Goal: Navigation & Orientation: Find specific page/section

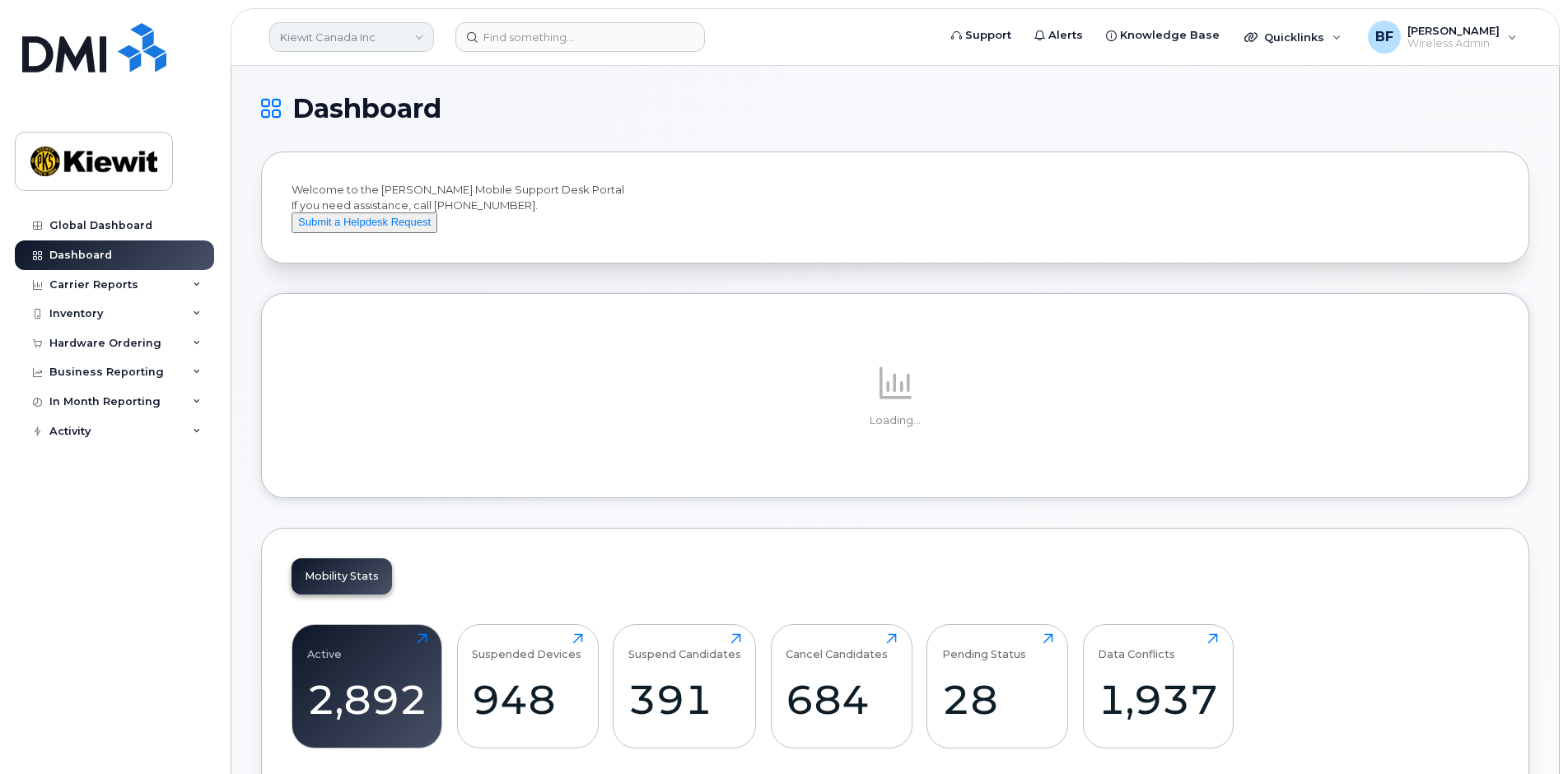
click at [423, 44] on link "Kiewit Canada Inc" at bounding box center [352, 37] width 165 height 30
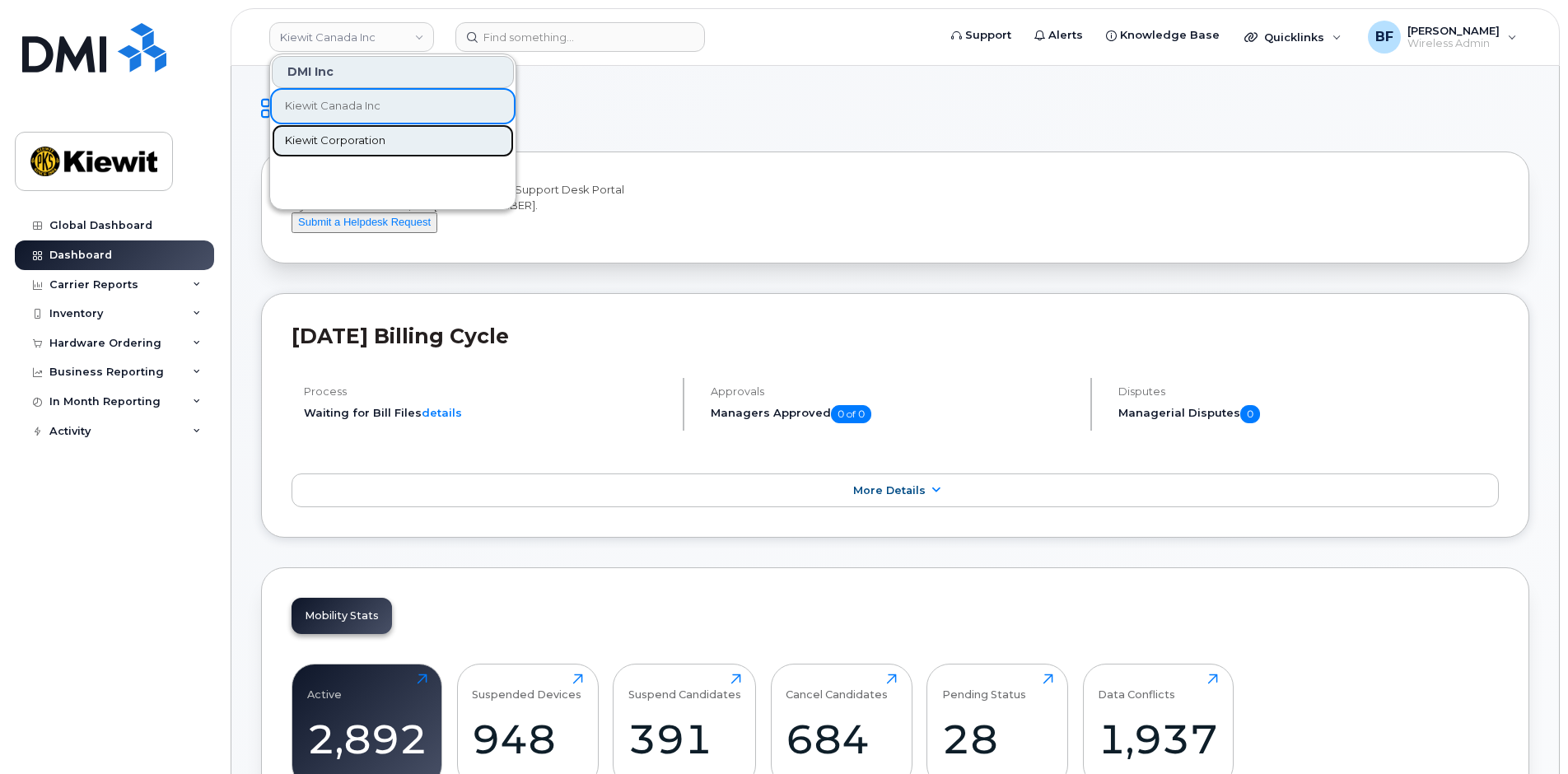
click at [363, 140] on span "Kiewit Corporation" at bounding box center [335, 140] width 101 height 16
